Goal: Information Seeking & Learning: Learn about a topic

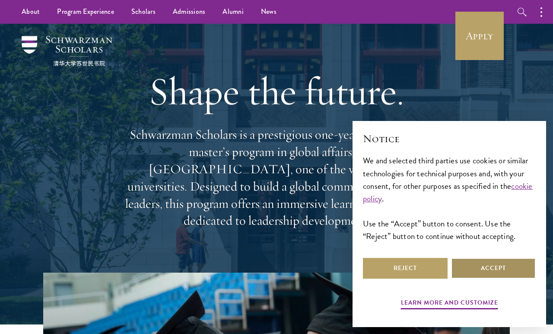
click at [491, 272] on button "Accept" at bounding box center [493, 268] width 85 height 21
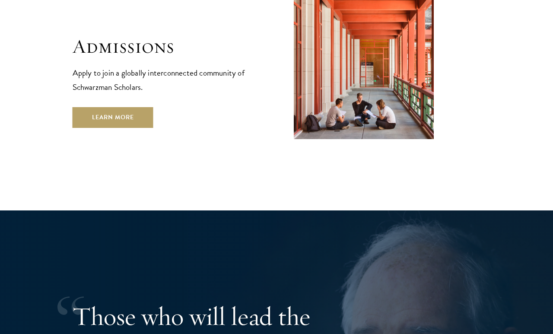
scroll to position [1433, 0]
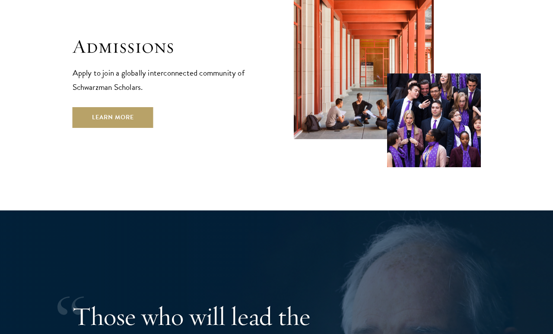
click at [93, 46] on div "Admissions Apply to join a globally interconnected community of Schwarzman Scho…" at bounding box center [166, 81] width 187 height 93
click at [86, 107] on link "Learn More" at bounding box center [113, 117] width 81 height 21
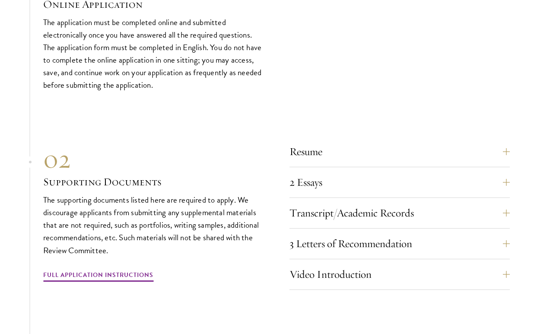
scroll to position [2834, 0]
click at [340, 157] on button "Resume" at bounding box center [406, 151] width 220 height 21
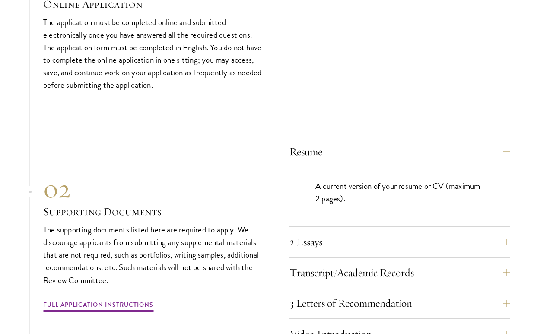
click at [346, 185] on p "A current version of your resume or CV (maximum 2 pages)." at bounding box center [399, 192] width 168 height 25
click at [340, 242] on button "2 Essays" at bounding box center [406, 241] width 220 height 21
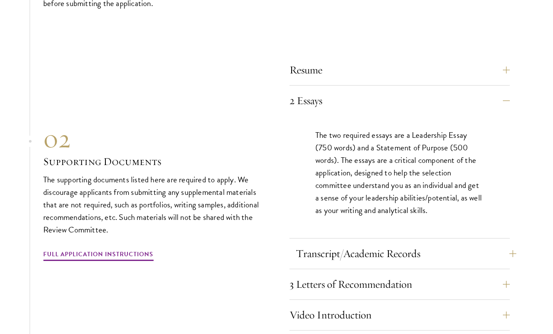
scroll to position [2922, 0]
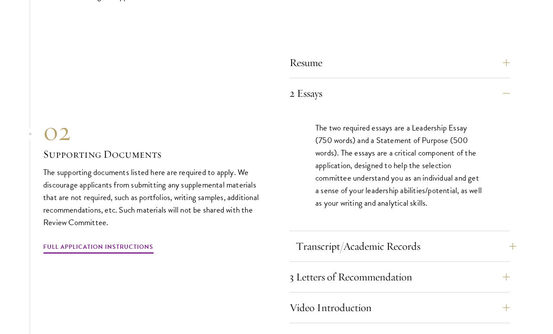
click at [376, 244] on button "Transcript/Academic Records" at bounding box center [406, 246] width 220 height 21
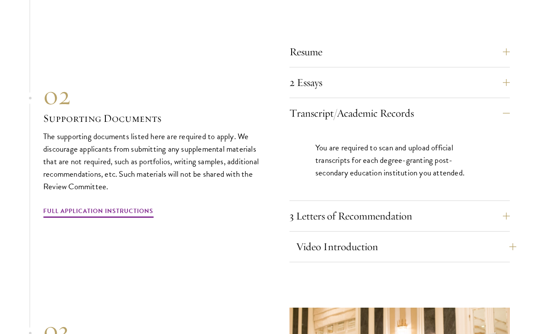
scroll to position [2934, 0]
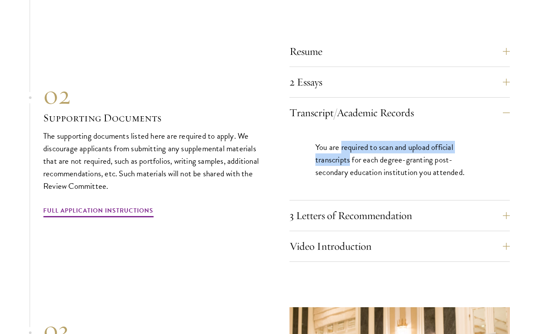
drag, startPoint x: 349, startPoint y: 158, endPoint x: 341, endPoint y: 148, distance: 13.3
click at [341, 148] on p "You are required to scan and upload official transcripts for each degree-granti…" at bounding box center [399, 160] width 168 height 38
click at [342, 166] on p "You are required to scan and upload official transcripts for each degree-granti…" at bounding box center [399, 160] width 168 height 38
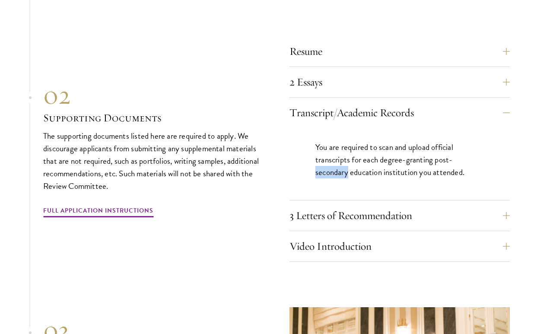
click at [342, 166] on p "You are required to scan and upload official transcripts for each degree-granti…" at bounding box center [399, 160] width 168 height 38
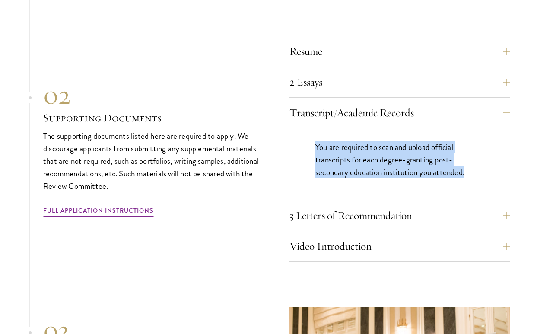
click at [342, 166] on p "You are required to scan and upload official transcripts for each degree-granti…" at bounding box center [399, 160] width 168 height 38
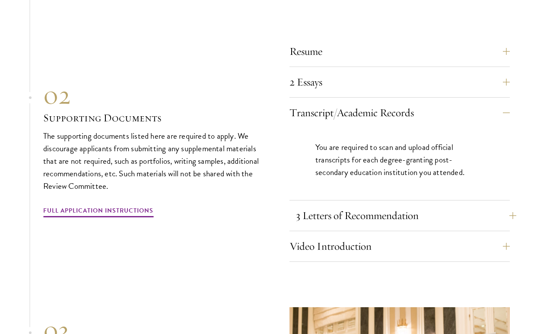
click at [444, 209] on button "3 Letters of Recommendation" at bounding box center [406, 215] width 220 height 21
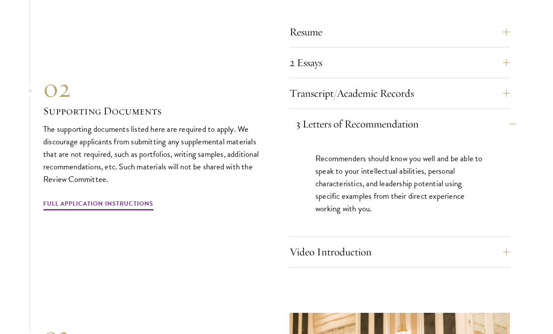
scroll to position [2954, 0]
click at [469, 253] on button "Video Introduction" at bounding box center [406, 251] width 220 height 21
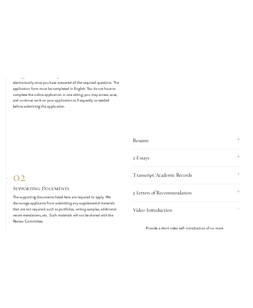
scroll to position [2330, 0]
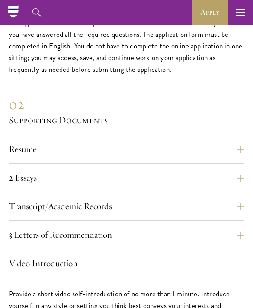
click at [67, 111] on div "02" at bounding box center [126, 105] width 235 height 20
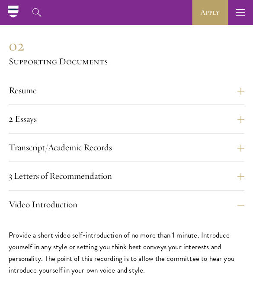
scroll to position [2389, 0]
click at [38, 119] on button "2 Essays" at bounding box center [130, 119] width 235 height 14
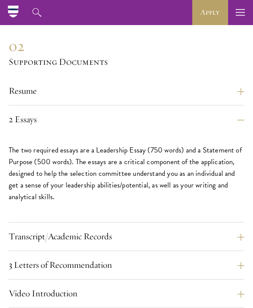
click at [37, 103] on div "Resume A current version of your resume or CV (maximum 2 pages)." at bounding box center [126, 95] width 235 height 22
click at [38, 89] on button "Resume" at bounding box center [130, 91] width 235 height 14
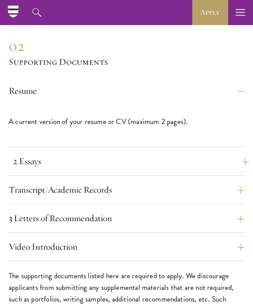
click at [48, 165] on button "2 Essays" at bounding box center [130, 161] width 235 height 14
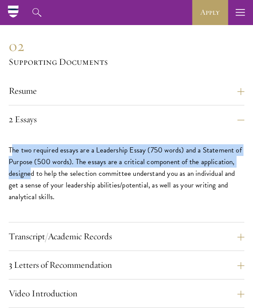
drag, startPoint x: 12, startPoint y: 154, endPoint x: 30, endPoint y: 171, distance: 24.1
click at [30, 171] on p "The two required essays are a Leadership Essay (750 words) and a Statement of P…" at bounding box center [126, 173] width 235 height 58
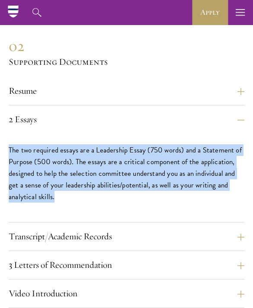
drag, startPoint x: 9, startPoint y: 152, endPoint x: 56, endPoint y: 199, distance: 66.3
click at [56, 199] on p "The two required essays are a Leadership Essay (750 words) and a Statement of P…" at bounding box center [126, 173] width 235 height 58
click at [34, 152] on p "The two required essays are a Leadership Essay (750 words) and a Statement of P…" at bounding box center [126, 173] width 235 height 58
drag, startPoint x: 8, startPoint y: 152, endPoint x: 82, endPoint y: 203, distance: 89.5
click at [82, 203] on section "01 Online Application 01 Online Application The application must be completed o…" at bounding box center [126, 311] width 253 height 804
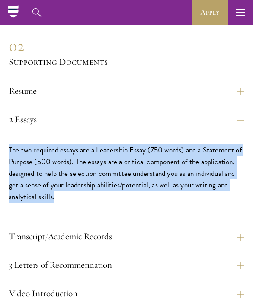
copy p "The two required essays are a Leadership Essay (750 words) and a Statement of P…"
click at [71, 240] on button "Transcript/Academic Records" at bounding box center [130, 236] width 235 height 14
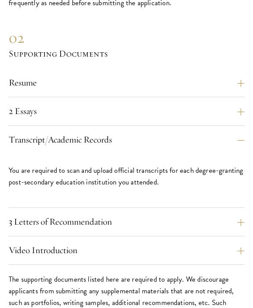
scroll to position [2397, 0]
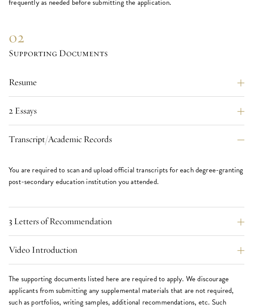
click at [91, 187] on p "You are required to scan and upload official transcripts for each degree-granti…" at bounding box center [126, 175] width 235 height 23
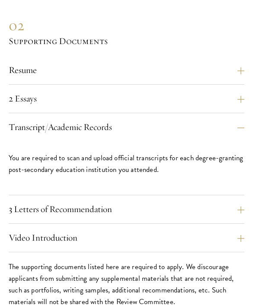
scroll to position [2409, 0]
click at [89, 207] on button "3 Letters of Recommendation" at bounding box center [130, 209] width 235 height 14
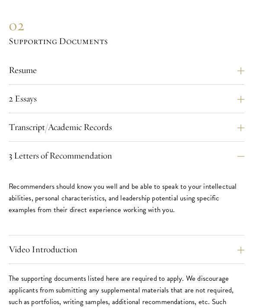
click at [87, 188] on p "Recommenders should know you well and be able to speak to your intellectual abi…" at bounding box center [126, 198] width 235 height 35
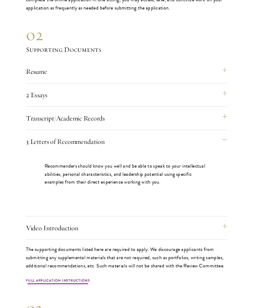
scroll to position [2428, 0]
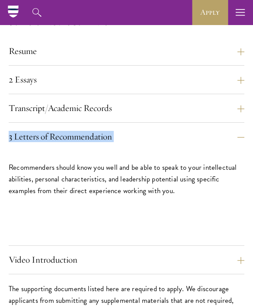
drag, startPoint x: 7, startPoint y: 133, endPoint x: -1, endPoint y: 153, distance: 21.9
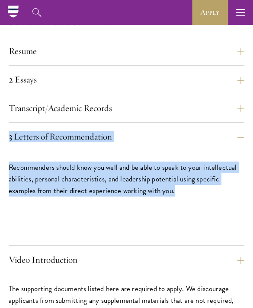
drag, startPoint x: 198, startPoint y: 200, endPoint x: 6, endPoint y: 141, distance: 200.8
click at [6, 141] on section "01 Online Application 01 Online Application The application must be completed o…" at bounding box center [126, 275] width 253 height 810
copy div "3 Letters of Recommendation Recommenders should know you well and be able to sp…"
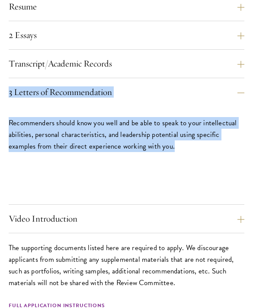
scroll to position [2482, 0]
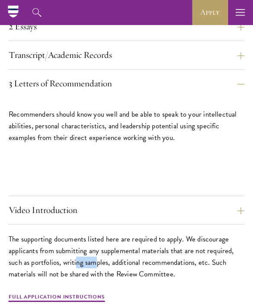
drag, startPoint x: 76, startPoint y: 260, endPoint x: 97, endPoint y: 261, distance: 20.8
click at [97, 261] on p "The supporting documents listed here are required to apply. We discourage appli…" at bounding box center [126, 256] width 235 height 47
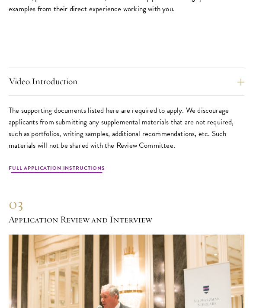
scroll to position [2610, 0]
click at [82, 173] on link "Full Application Instructions" at bounding box center [57, 169] width 96 height 10
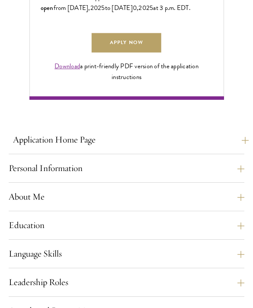
scroll to position [554, 0]
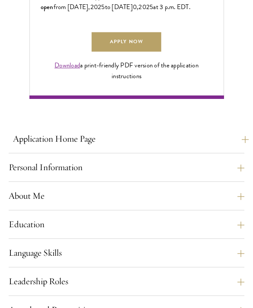
click at [131, 146] on button "Application Home Page" at bounding box center [130, 139] width 235 height 14
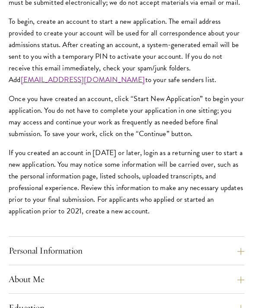
scroll to position [781, 0]
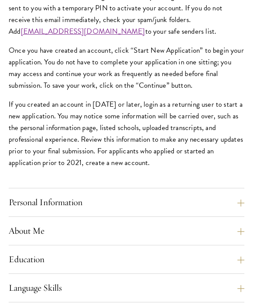
click at [200, 238] on div "Application Home Page The online application form must be completed in English.…" at bounding box center [126, 260] width 235 height 711
click at [213, 209] on button "Personal Information" at bounding box center [130, 202] width 235 height 14
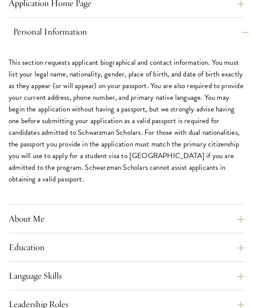
scroll to position [690, 0]
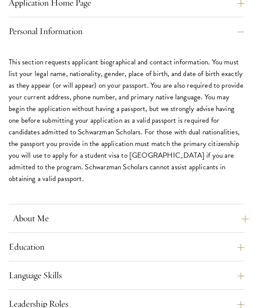
click at [185, 225] on button "About Me" at bounding box center [130, 218] width 235 height 14
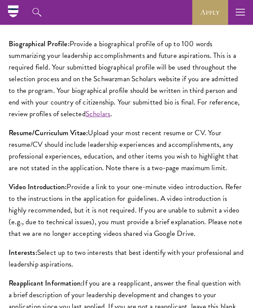
scroll to position [732, 0]
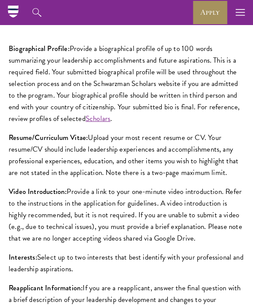
click at [204, 3] on link "Apply" at bounding box center [210, 12] width 36 height 25
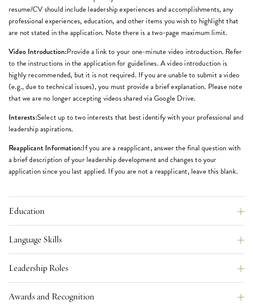
scroll to position [872, 0]
click at [174, 218] on button "Education" at bounding box center [130, 211] width 235 height 14
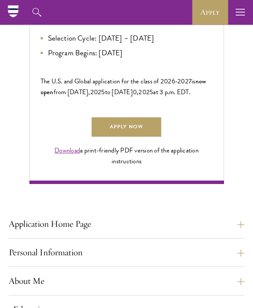
scroll to position [472, 0]
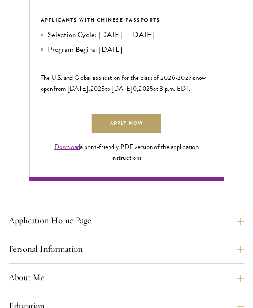
click at [201, 228] on button "Application Home Page" at bounding box center [130, 220] width 235 height 14
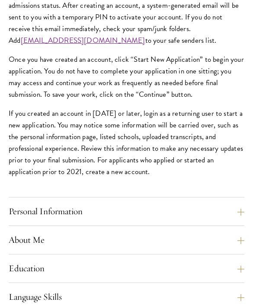
scroll to position [772, 0]
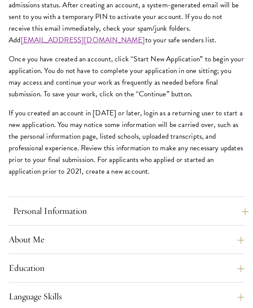
click at [202, 218] on button "Personal Information" at bounding box center [130, 211] width 235 height 14
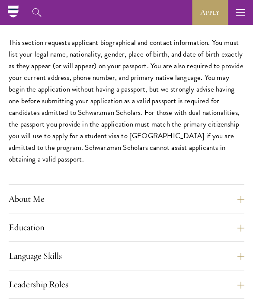
scroll to position [710, 0]
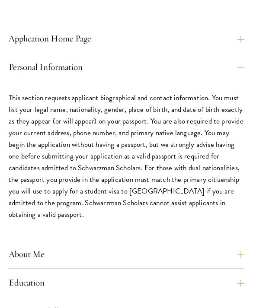
click at [143, 261] on button "About Me" at bounding box center [130, 254] width 235 height 14
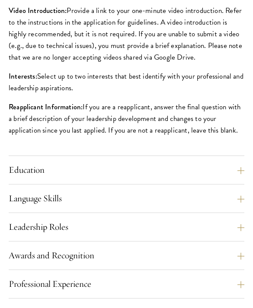
scroll to position [912, 0]
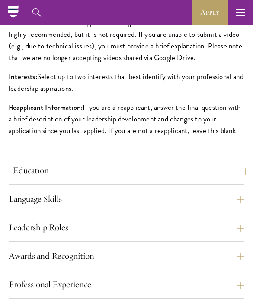
click at [177, 177] on button "Education" at bounding box center [130, 170] width 235 height 14
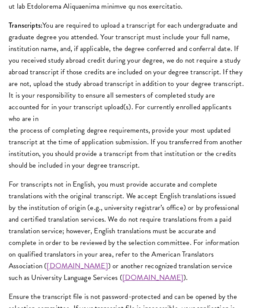
scroll to position [1144, 0]
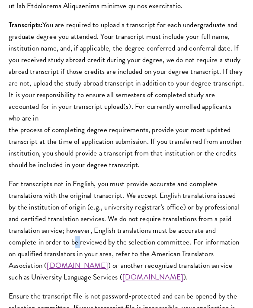
drag, startPoint x: 45, startPoint y: 246, endPoint x: 49, endPoint y: 249, distance: 5.3
click at [49, 249] on p "For transcripts not in English, you must provide accurate and complete translat…" at bounding box center [126, 230] width 235 height 105
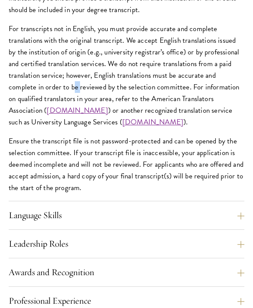
scroll to position [1298, 0]
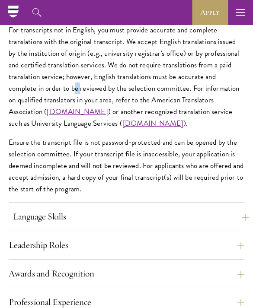
click at [177, 224] on button "Language Skills" at bounding box center [130, 216] width 235 height 14
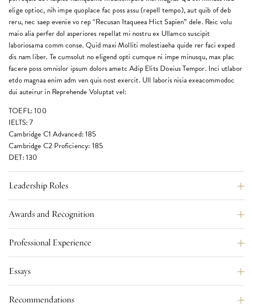
scroll to position [963, 0]
click at [67, 193] on button "Leadership Roles" at bounding box center [130, 185] width 235 height 14
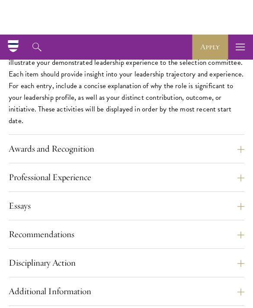
scroll to position [791, 0]
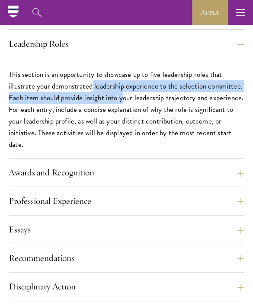
drag, startPoint x: 90, startPoint y: 101, endPoint x: 121, endPoint y: 118, distance: 35.2
click at [121, 118] on p "This section is an opportunity to showcase up to five leadership roles that ill…" at bounding box center [126, 110] width 235 height 82
click at [169, 180] on button "Awards and Recognition" at bounding box center [130, 172] width 235 height 14
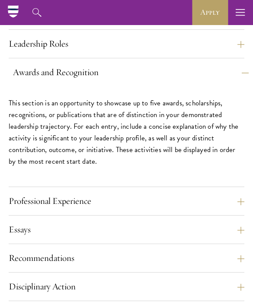
scroll to position [789, 0]
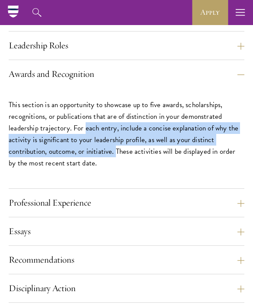
drag, startPoint x: 84, startPoint y: 149, endPoint x: 115, endPoint y: 168, distance: 36.1
click at [115, 168] on p "This section is an opportunity to showcase up to five awards, scholarships, rec…" at bounding box center [126, 134] width 235 height 70
click at [101, 210] on button "Professional Experience" at bounding box center [130, 203] width 235 height 14
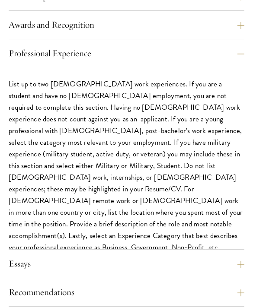
scroll to position [839, 0]
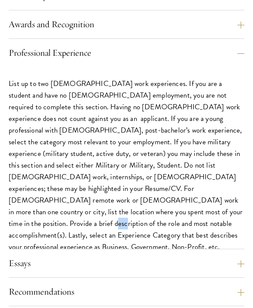
drag, startPoint x: 102, startPoint y: 229, endPoint x: 109, endPoint y: 228, distance: 7.0
click at [109, 228] on p "List up to two full-time work experiences. If you are a student and have no ful…" at bounding box center [126, 165] width 235 height 175
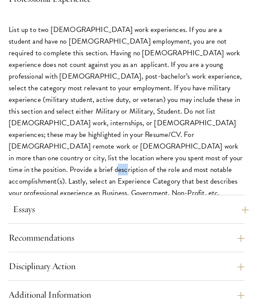
scroll to position [893, 0]
click at [109, 216] on button "Essays" at bounding box center [130, 209] width 235 height 14
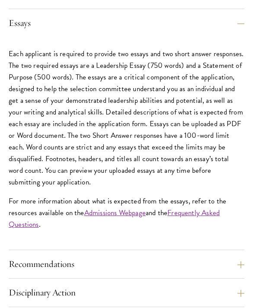
scroll to position [897, 0]
click at [128, 130] on p "Each applicant is required to provide two essays and two short answer responses…" at bounding box center [126, 118] width 235 height 140
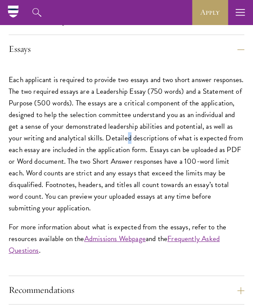
scroll to position [870, 0]
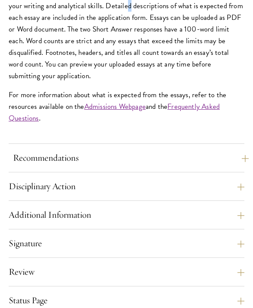
click at [182, 165] on button "Recommendations" at bounding box center [130, 158] width 235 height 14
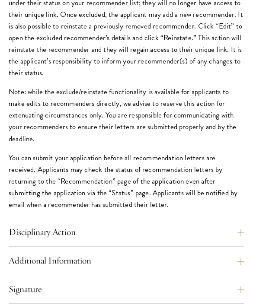
scroll to position [1236, 0]
click at [57, 239] on button "Disciplinary Action" at bounding box center [130, 232] width 235 height 14
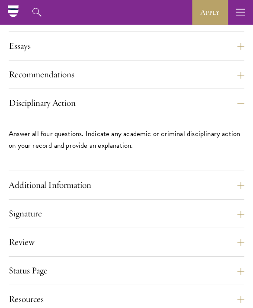
scroll to position [875, 0]
click at [62, 192] on button "Additional Information" at bounding box center [130, 185] width 235 height 14
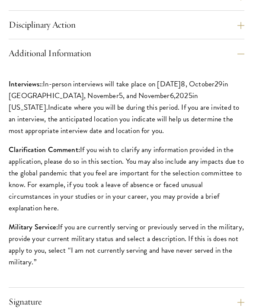
scroll to position [953, 0]
drag, startPoint x: 71, startPoint y: 185, endPoint x: 78, endPoint y: 193, distance: 11.0
click at [78, 193] on p "Clarification Comment: If you wish to clarify any information provided in the a…" at bounding box center [126, 179] width 235 height 70
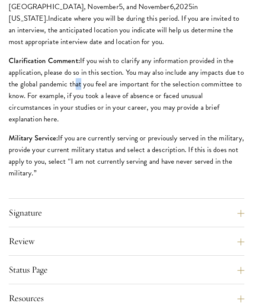
scroll to position [1042, 0]
click at [55, 220] on button "Signature" at bounding box center [130, 213] width 235 height 14
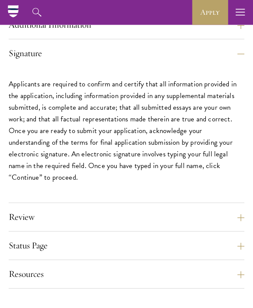
scroll to position [970, 0]
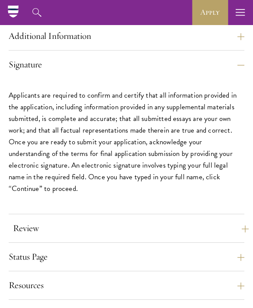
click at [77, 235] on button "Review" at bounding box center [130, 228] width 235 height 14
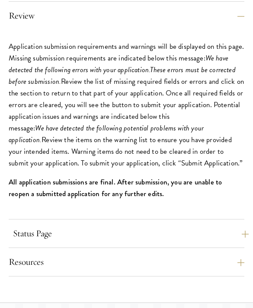
scroll to position [1050, 0]
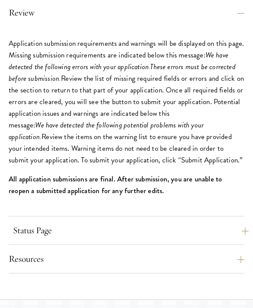
click at [77, 238] on button "Status Page" at bounding box center [130, 230] width 235 height 14
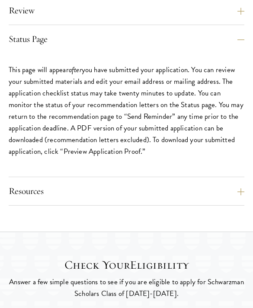
scroll to position [1053, 0]
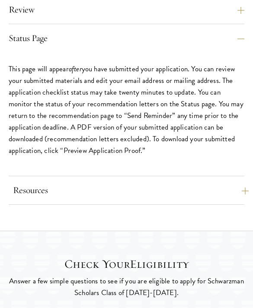
click at [77, 197] on button "Resources" at bounding box center [130, 190] width 235 height 14
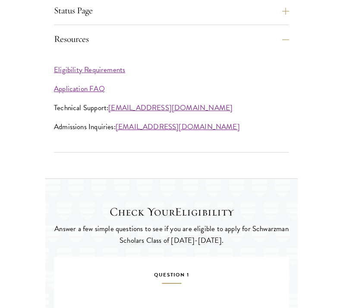
scroll to position [1274, 0]
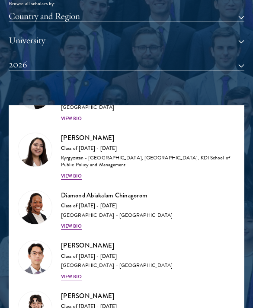
scroll to position [162, 0]
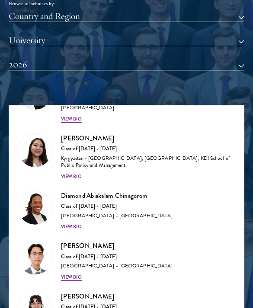
click at [74, 173] on div "View Bio" at bounding box center [71, 176] width 21 height 7
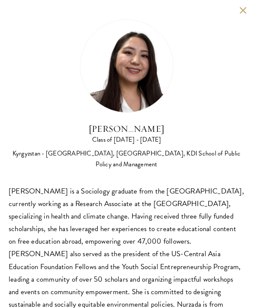
click at [238, 17] on div "Nurzada Abdivalieva Class of 2025 - 2026 Kyrgyzstan - American University of Ce…" at bounding box center [126, 171] width 253 height 342
click at [241, 13] on button at bounding box center [242, 9] width 7 height 7
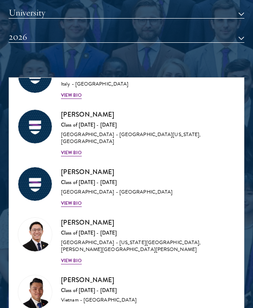
scroll to position [5007, 0]
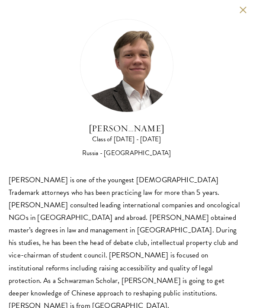
scroll to position [897, 0]
click at [247, 6] on div "Ivan Nikiforov Class of 2025 - 2026 Russia - Saint Petersburg State University …" at bounding box center [126, 166] width 253 height 332
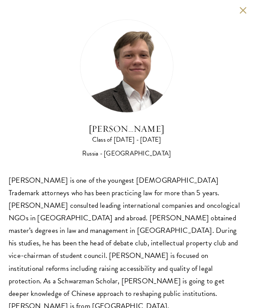
click at [244, 10] on button at bounding box center [242, 9] width 7 height 7
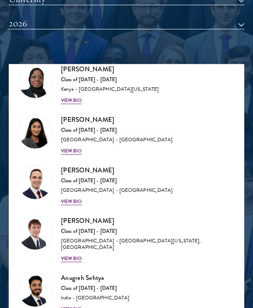
scroll to position [5562, 0]
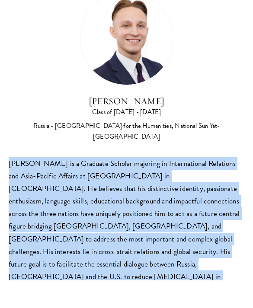
scroll to position [959, 0]
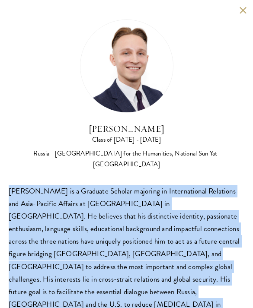
click at [241, 10] on button at bounding box center [242, 9] width 7 height 7
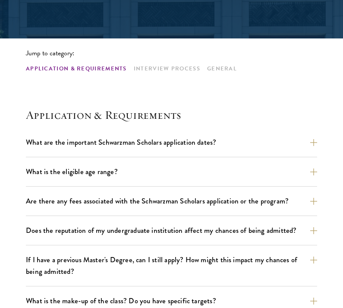
scroll to position [184, 0]
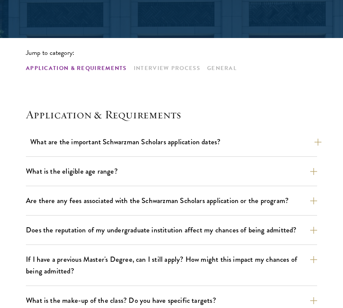
click at [162, 142] on button "What are the important Schwarzman Scholars application dates?" at bounding box center [176, 141] width 292 height 15
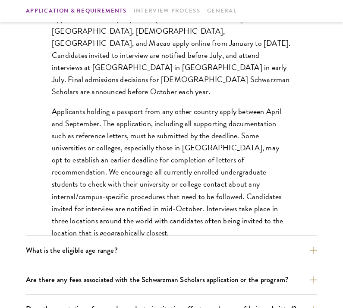
scroll to position [341, 0]
click at [242, 250] on button "What is the eligible age range?" at bounding box center [176, 250] width 292 height 15
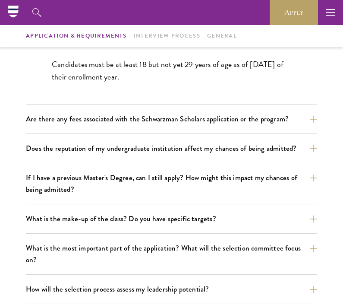
scroll to position [317, 0]
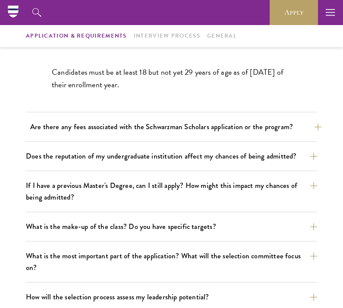
click at [252, 128] on button "Are there any fees associated with the Schwarzman Scholars application or the p…" at bounding box center [176, 126] width 292 height 15
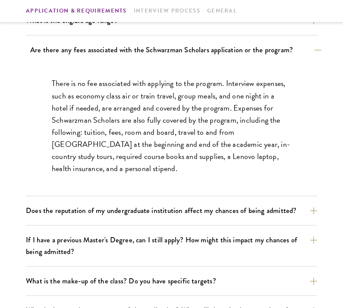
scroll to position [335, 0]
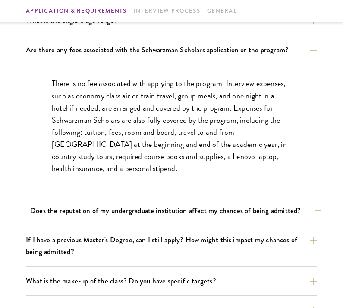
click at [252, 213] on button "Does the reputation of my undergraduate institution affect my chances of being …" at bounding box center [176, 210] width 292 height 15
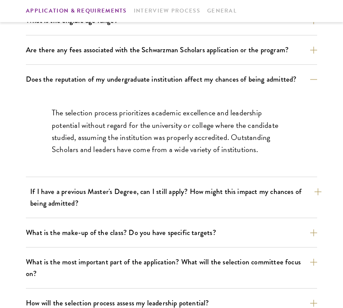
click at [48, 187] on button "If I have a previous Master's Degree, can I still apply? How might this impact …" at bounding box center [176, 197] width 292 height 27
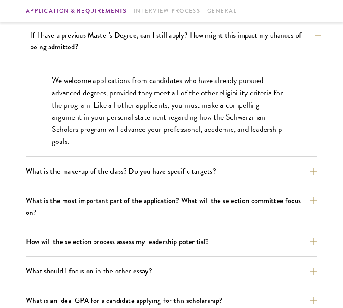
scroll to position [409, 0]
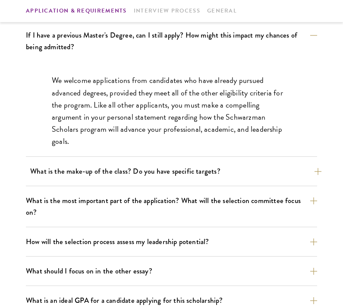
click at [57, 168] on button "What is the make-up of the class? Do you have specific targets?" at bounding box center [176, 171] width 292 height 15
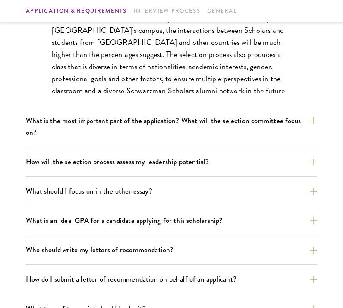
scroll to position [551, 0]
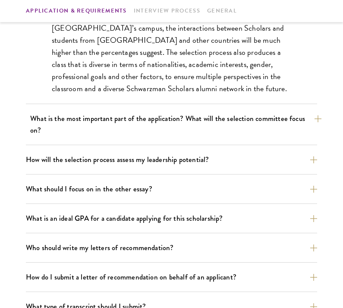
click at [36, 121] on button "What is the most important part of the application? What will the selection com…" at bounding box center [176, 124] width 292 height 27
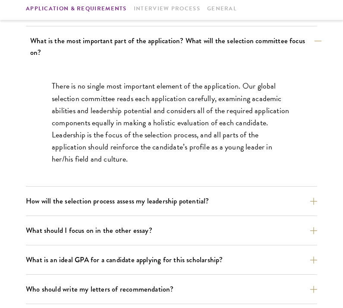
scroll to position [474, 0]
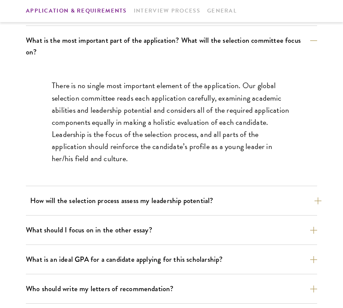
click at [139, 201] on button "How will the selection process assess my leadership potential?" at bounding box center [176, 200] width 292 height 15
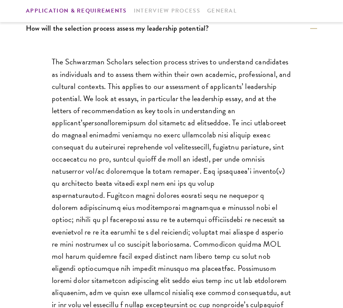
scroll to position [527, 0]
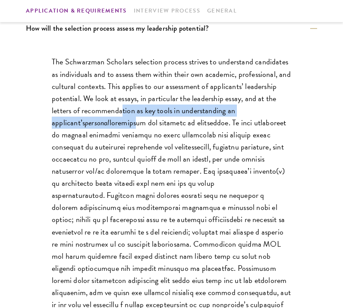
drag, startPoint x: 124, startPoint y: 113, endPoint x: 132, endPoint y: 118, distance: 10.3
click at [133, 118] on p "The Schwarzman Scholars selection process strives to understand candidates as i…" at bounding box center [172, 189] width 240 height 267
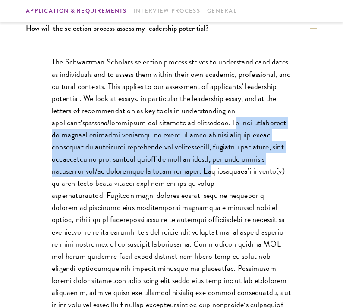
drag, startPoint x: 235, startPoint y: 118, endPoint x: 161, endPoint y: 168, distance: 88.6
click at [161, 168] on p "The Schwarzman Scholars selection process strives to understand candidates as i…" at bounding box center [172, 189] width 240 height 267
copy p "We want candidates to provide specific examples of their leadership that explor…"
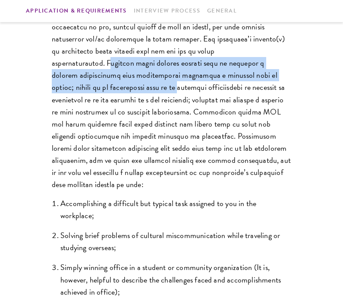
scroll to position [659, 0]
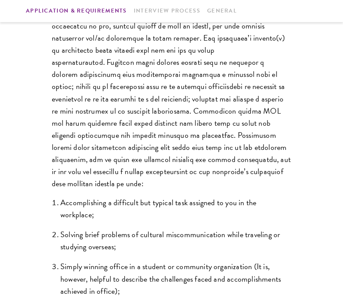
click at [122, 229] on li "Solving brief problems of cultural miscommunication while traveling or studying…" at bounding box center [175, 241] width 231 height 24
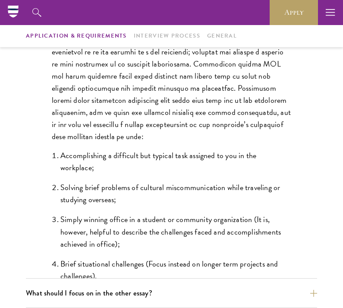
scroll to position [707, 0]
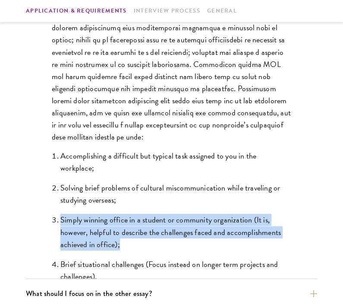
drag, startPoint x: 142, startPoint y: 222, endPoint x: 58, endPoint y: 181, distance: 92.9
click at [58, 181] on ol "Accomplishing a difficult but typical task assigned to you in the workplace; So…" at bounding box center [172, 216] width 240 height 133
copy li "Simply winning office in a student or community organization (It is, however, h…"
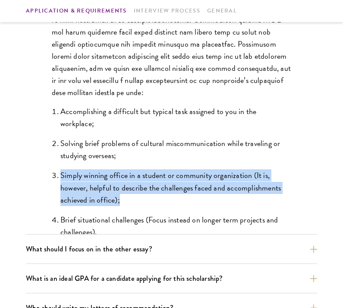
scroll to position [773, 0]
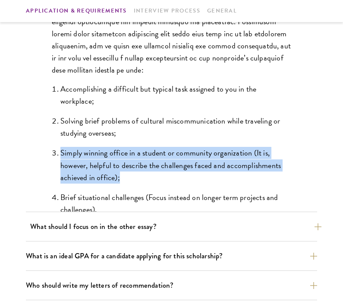
click at [252, 224] on button "What should I focus on in the other essay?" at bounding box center [176, 226] width 292 height 15
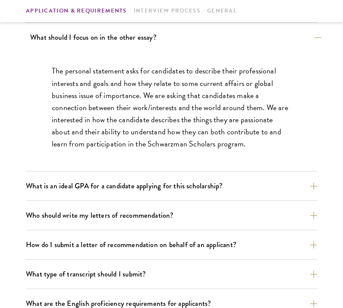
scroll to position [547, 0]
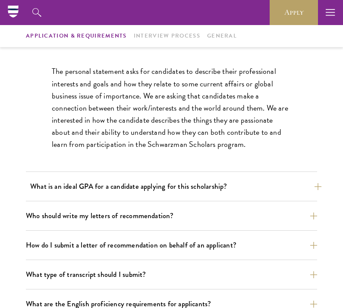
click at [60, 191] on button "What is an ideal GPA for a candidate applying for this scholarship?" at bounding box center [176, 186] width 292 height 15
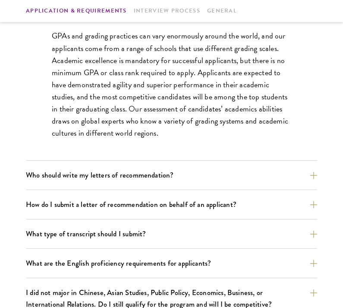
scroll to position [612, 0]
click at [80, 175] on button "Who should write my letters of recommendation?" at bounding box center [172, 175] width 292 height 15
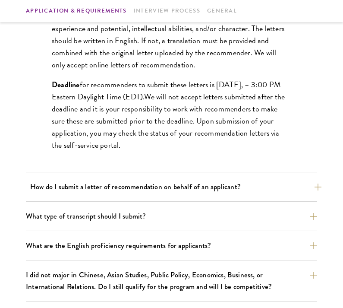
scroll to position [849, 0]
click at [89, 187] on button "How do I submit a letter of recommendation on behalf of an applicant?" at bounding box center [176, 186] width 292 height 15
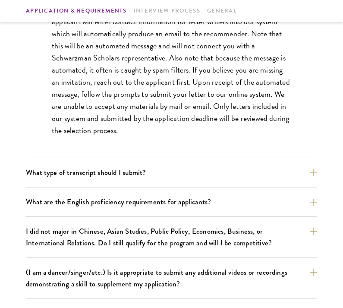
scroll to position [697, 0]
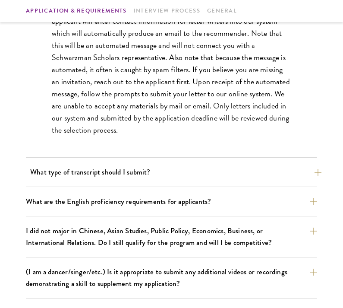
click at [90, 171] on button "What type of transcript should I submit?" at bounding box center [176, 172] width 292 height 15
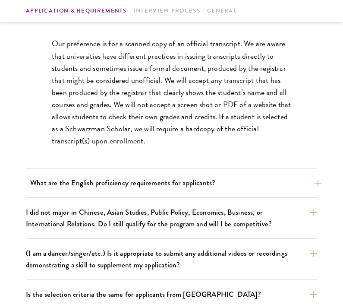
scroll to position [711, 0]
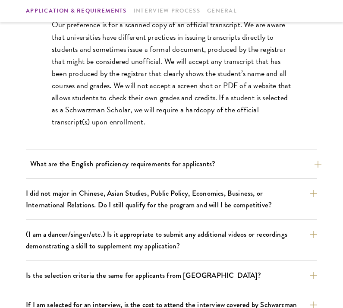
click at [91, 165] on button "What are the English proficiency requirements for applicants?" at bounding box center [176, 163] width 292 height 15
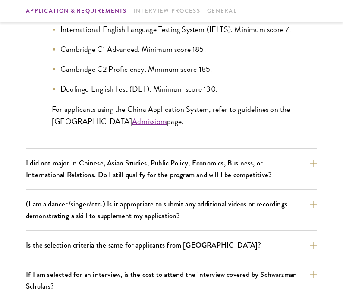
scroll to position [891, 0]
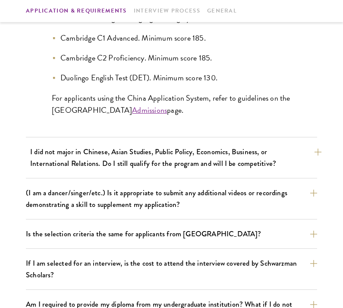
click at [89, 158] on button "I did not major in Chinese, Asian Studies, Public Policy, Economics, Business, …" at bounding box center [176, 157] width 292 height 27
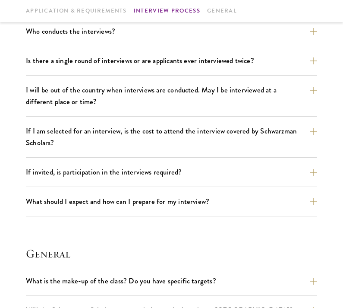
scroll to position [1117, 0]
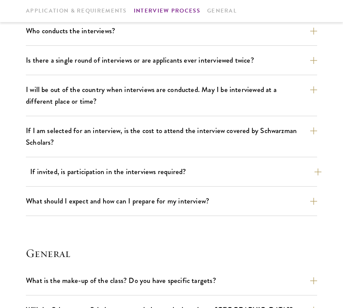
click at [92, 165] on button "If invited, is participation in the interviews required?" at bounding box center [176, 171] width 292 height 15
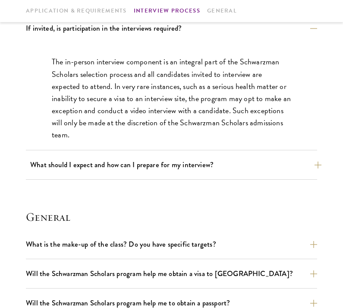
click at [92, 165] on button "What should I expect and how can I prepare for my interview?" at bounding box center [176, 164] width 292 height 15
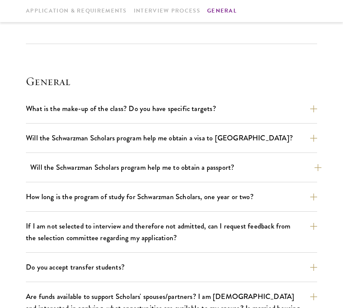
scroll to position [1637, 0]
click at [96, 168] on button "Will the Schwarzman Scholars program help me to obtain a passport?" at bounding box center [176, 167] width 292 height 15
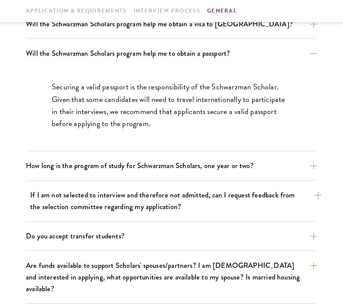
scroll to position [1259, 0]
click at [111, 191] on button "If I am not selected to interview and therefore not admitted, can I request fee…" at bounding box center [176, 200] width 292 height 27
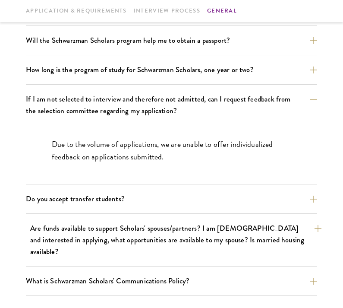
scroll to position [1273, 0]
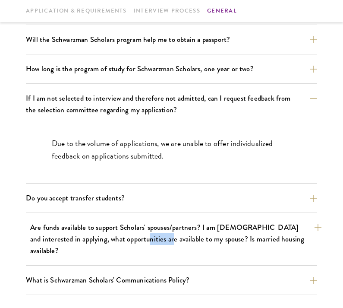
click at [136, 234] on button "Are funds available to support Scholars' spouses/partners? I am married and int…" at bounding box center [176, 239] width 292 height 38
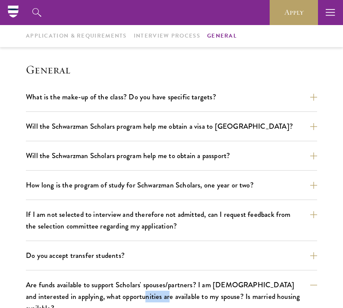
scroll to position [1142, 0]
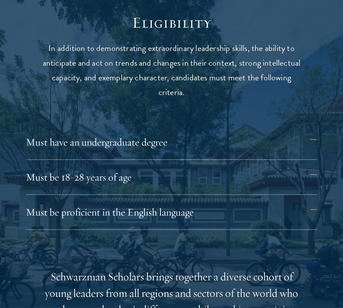
scroll to position [1028, 0]
click at [209, 144] on button "Must have an undergraduate degree" at bounding box center [176, 141] width 292 height 21
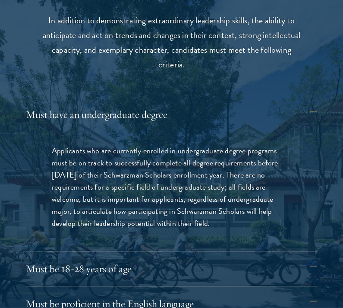
scroll to position [1055, 0]
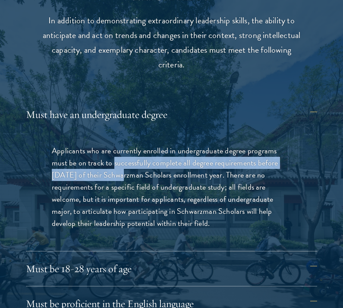
drag, startPoint x: 115, startPoint y: 154, endPoint x: 117, endPoint y: 173, distance: 18.7
click at [117, 173] on p "Applicants who are currently enrolled in undergraduate degree programs must be …" at bounding box center [172, 187] width 240 height 85
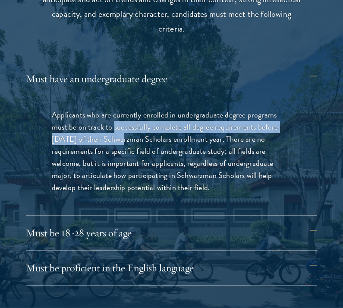
scroll to position [1091, 0]
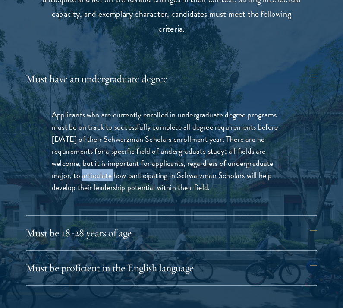
drag, startPoint x: 75, startPoint y: 168, endPoint x: 106, endPoint y: 170, distance: 30.7
click at [106, 170] on p "Applicants who are currently enrolled in undergraduate degree programs must be …" at bounding box center [172, 151] width 240 height 85
copy p "o articulate how participating in Schwarzman Scholars will help develop their l…"
click at [208, 229] on button "Must be 18-28 years of age" at bounding box center [176, 232] width 292 height 21
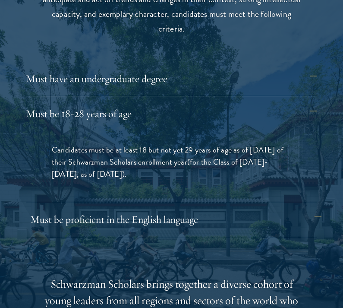
click at [245, 221] on button "Must be proficient in the English language" at bounding box center [176, 219] width 292 height 21
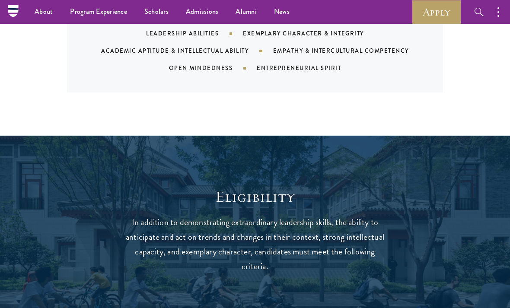
scroll to position [1053, 0]
